Goal: Task Accomplishment & Management: Use online tool/utility

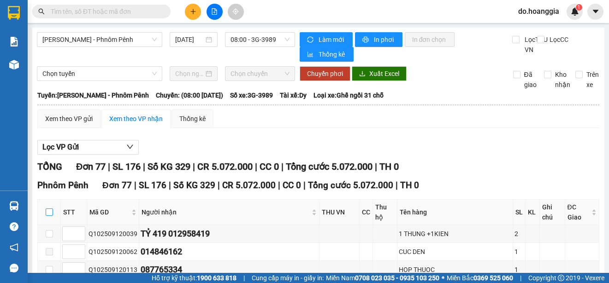
click at [49, 210] on input "checkbox" at bounding box center [49, 212] width 7 height 7
checkbox input "true"
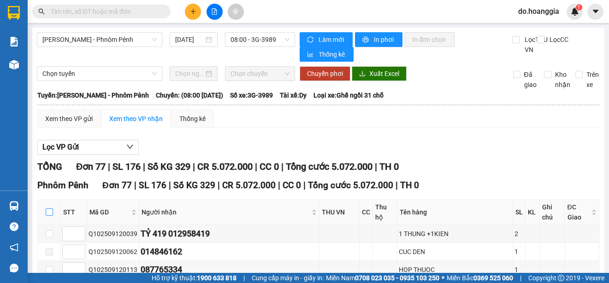
checkbox input "true"
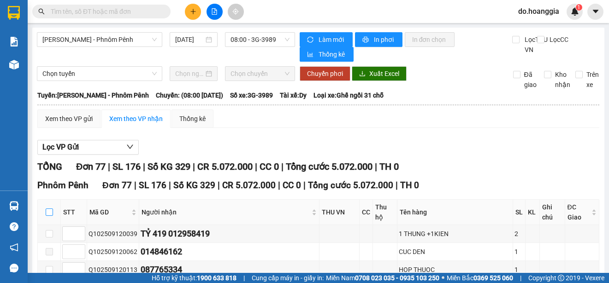
checkbox input "true"
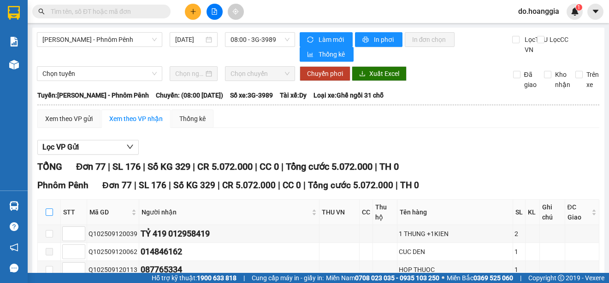
checkbox input "true"
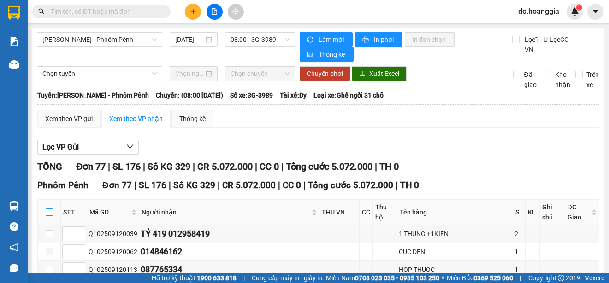
checkbox input "true"
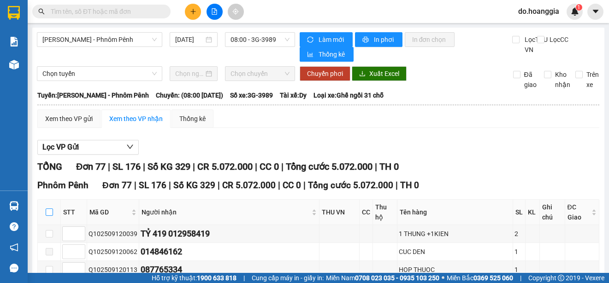
checkbox input "true"
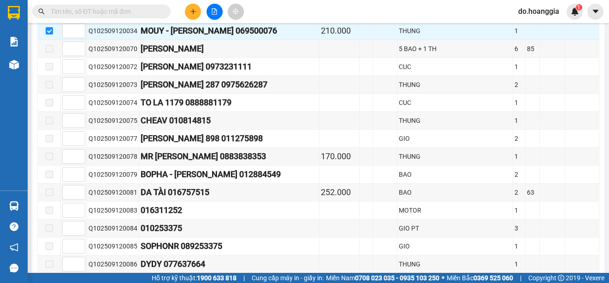
scroll to position [1385, 0]
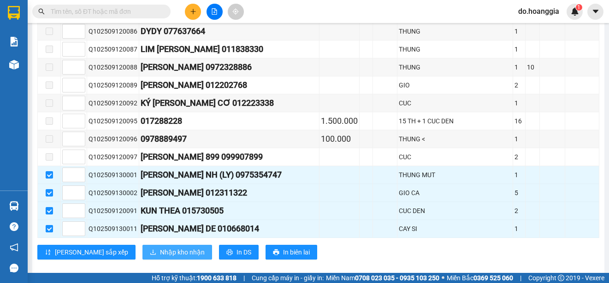
click at [160, 247] on span "Nhập kho nhận" at bounding box center [182, 252] width 45 height 10
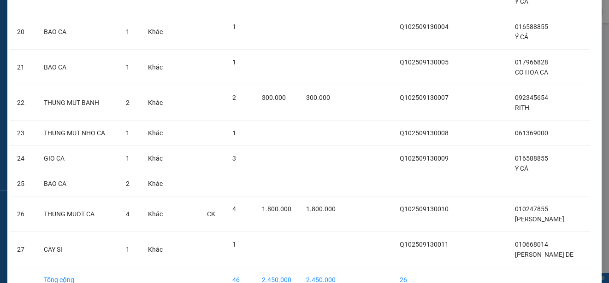
scroll to position [789, 0]
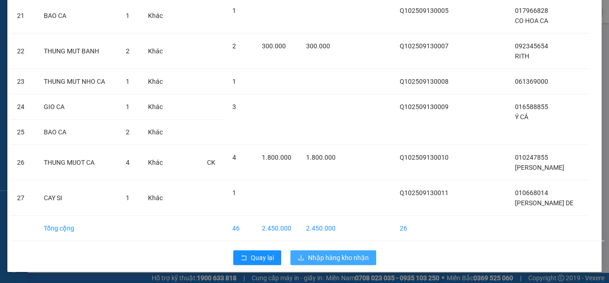
click at [328, 258] on span "Nhập hàng kho nhận" at bounding box center [338, 258] width 61 height 10
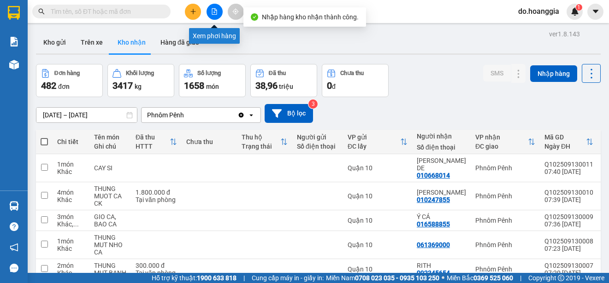
click at [216, 10] on icon "file-add" at bounding box center [214, 11] width 6 height 6
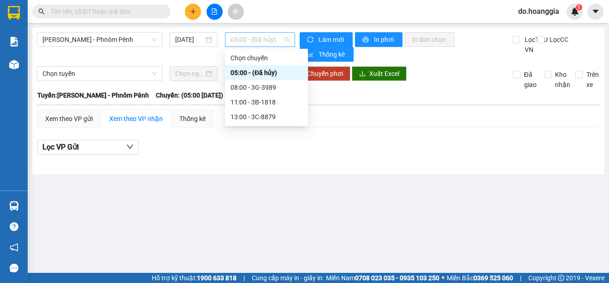
click at [260, 40] on span "05:00 - (Đã hủy)" at bounding box center [259, 40] width 59 height 14
click at [271, 98] on div "11:00 - 3B-1818" at bounding box center [266, 102] width 72 height 10
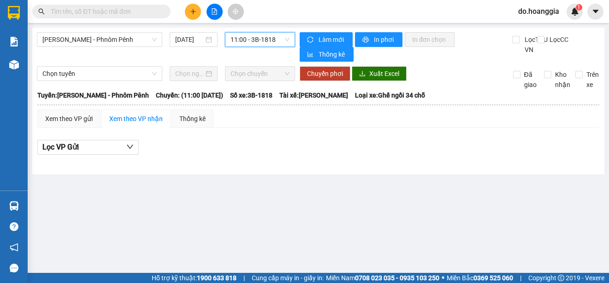
click at [265, 43] on span "11:00 - 3B-1818" at bounding box center [259, 40] width 59 height 14
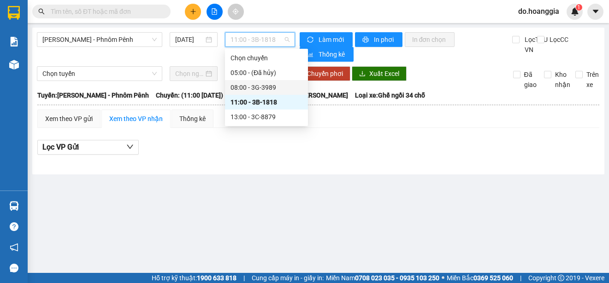
click at [279, 83] on div "08:00 - 3G-3989" at bounding box center [266, 87] width 72 height 10
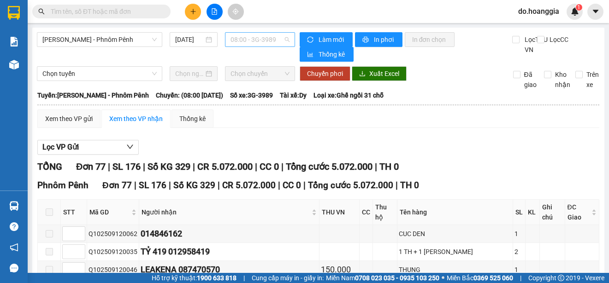
click at [256, 41] on span "08:00 - 3G-3989" at bounding box center [259, 40] width 59 height 14
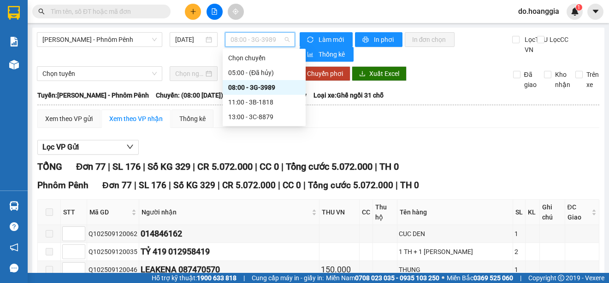
click at [265, 90] on div "08:00 - 3G-3989" at bounding box center [264, 87] width 72 height 10
click at [269, 38] on span "08:00 - 3G-3989" at bounding box center [259, 40] width 59 height 14
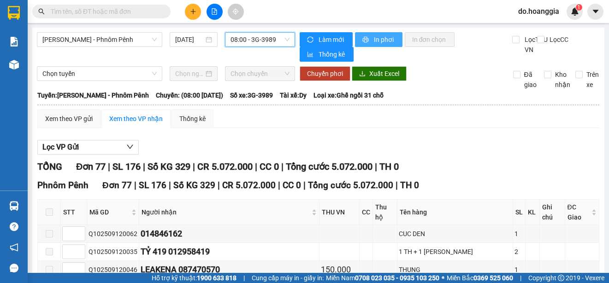
click at [379, 38] on span "In phơi" at bounding box center [384, 40] width 21 height 10
click at [386, 40] on span "In phơi" at bounding box center [384, 40] width 21 height 10
